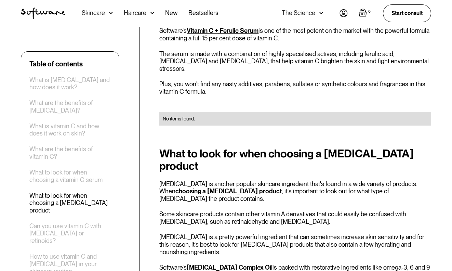
scroll to position [1307, 0]
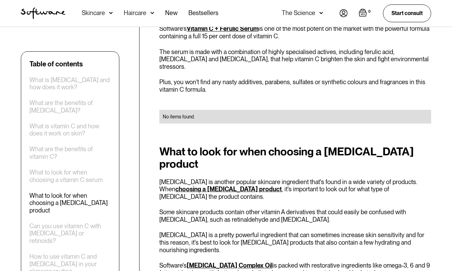
click at [230, 261] on link "[MEDICAL_DATA] Complex Oil" at bounding box center [229, 264] width 86 height 7
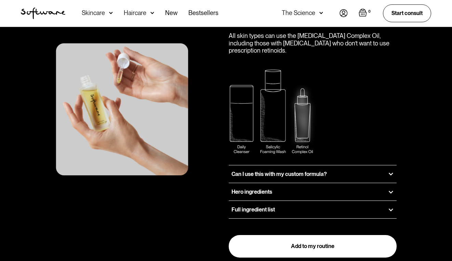
scroll to position [870, 0]
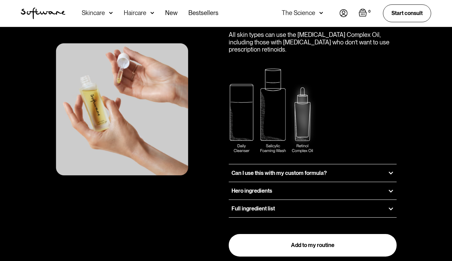
click at [322, 200] on div "Full ingredient list" at bounding box center [313, 208] width 168 height 17
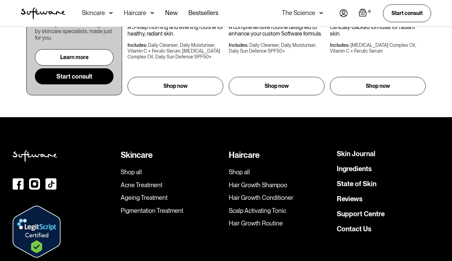
scroll to position [1995, 0]
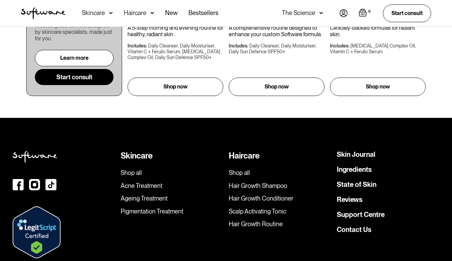
click at [361, 226] on link "Contact Us" at bounding box center [353, 229] width 34 height 7
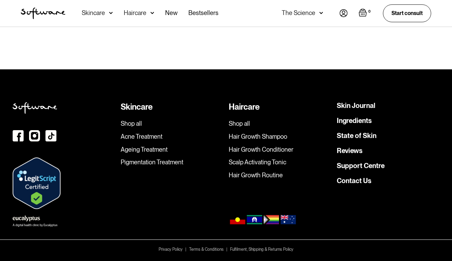
scroll to position [193, 0]
click at [357, 162] on link "Support Centre" at bounding box center [360, 165] width 48 height 7
